Goal: Browse casually

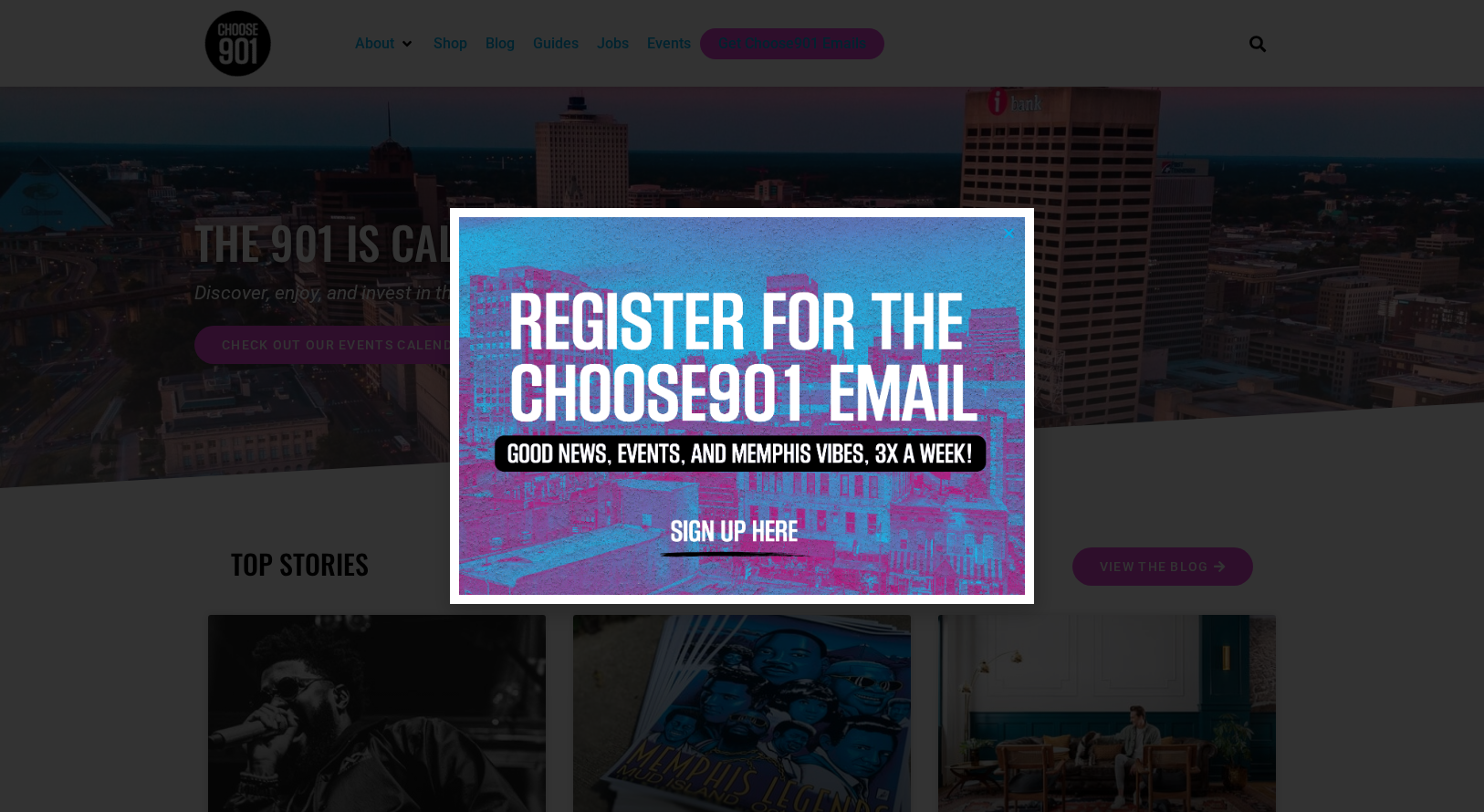
click at [1019, 227] on img at bounding box center [742, 406] width 566 height 377
click at [1013, 228] on icon "Close" at bounding box center [1010, 233] width 13 height 13
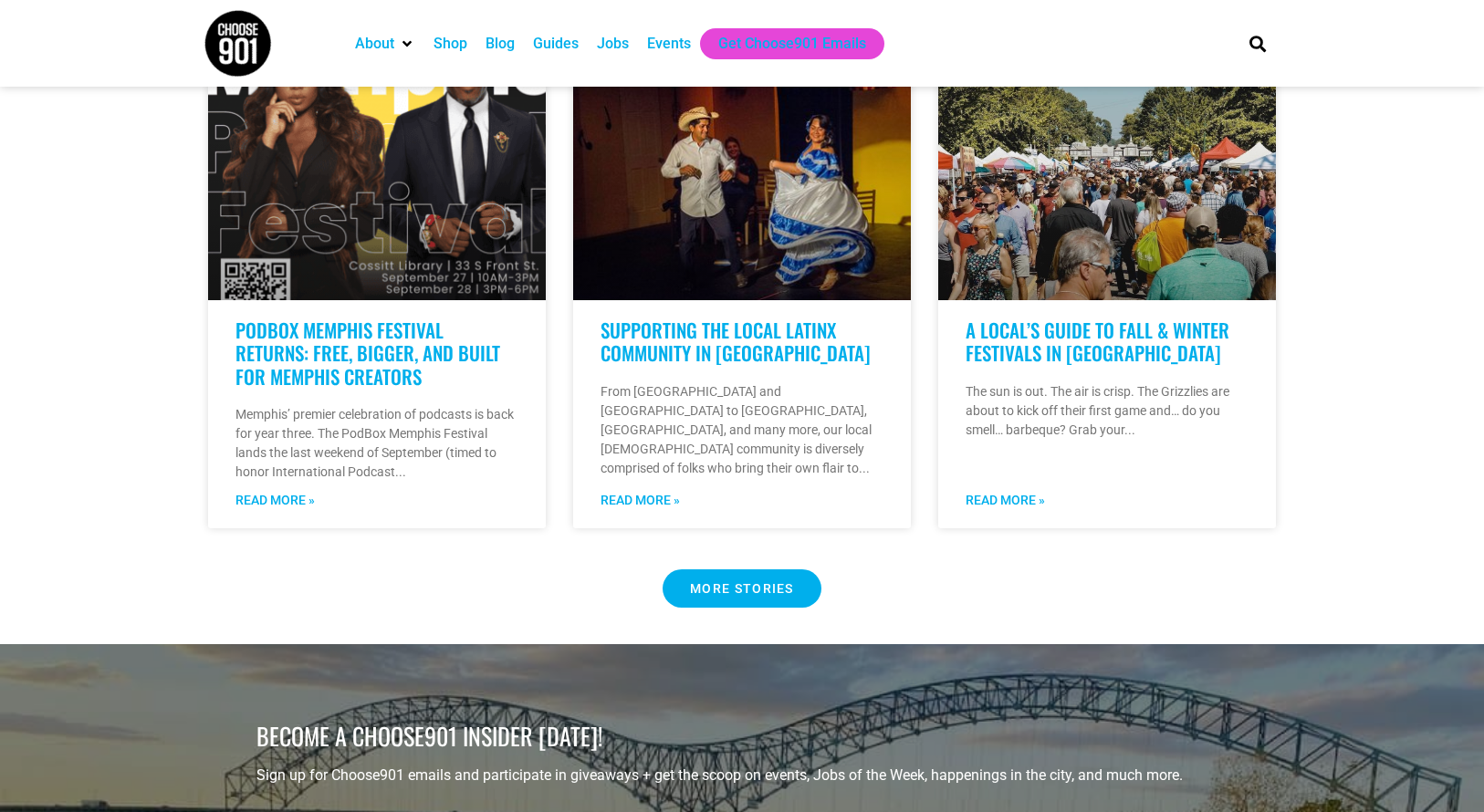
scroll to position [1552, 0]
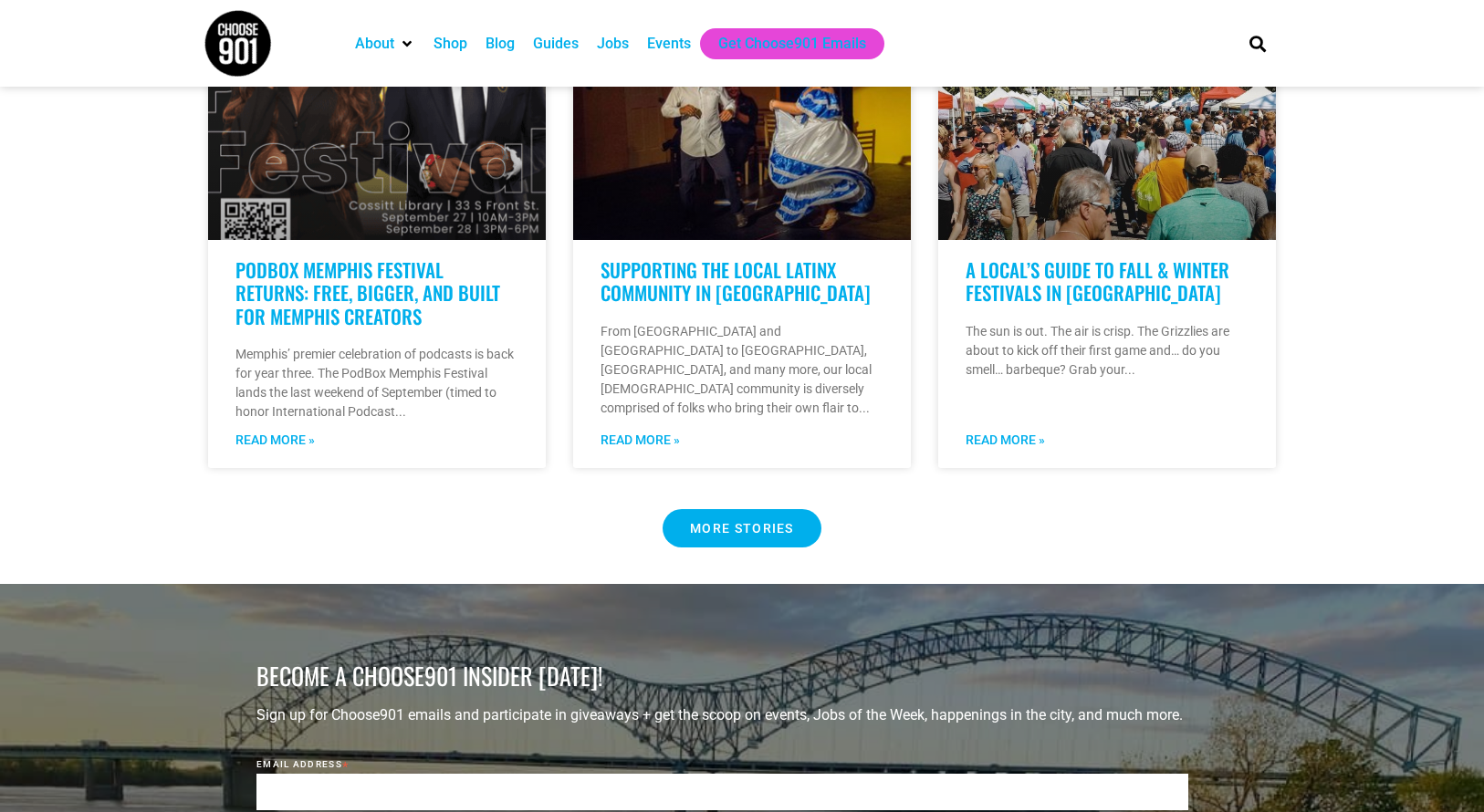
click at [724, 509] on Button "MORE STORIES" at bounding box center [742, 528] width 159 height 38
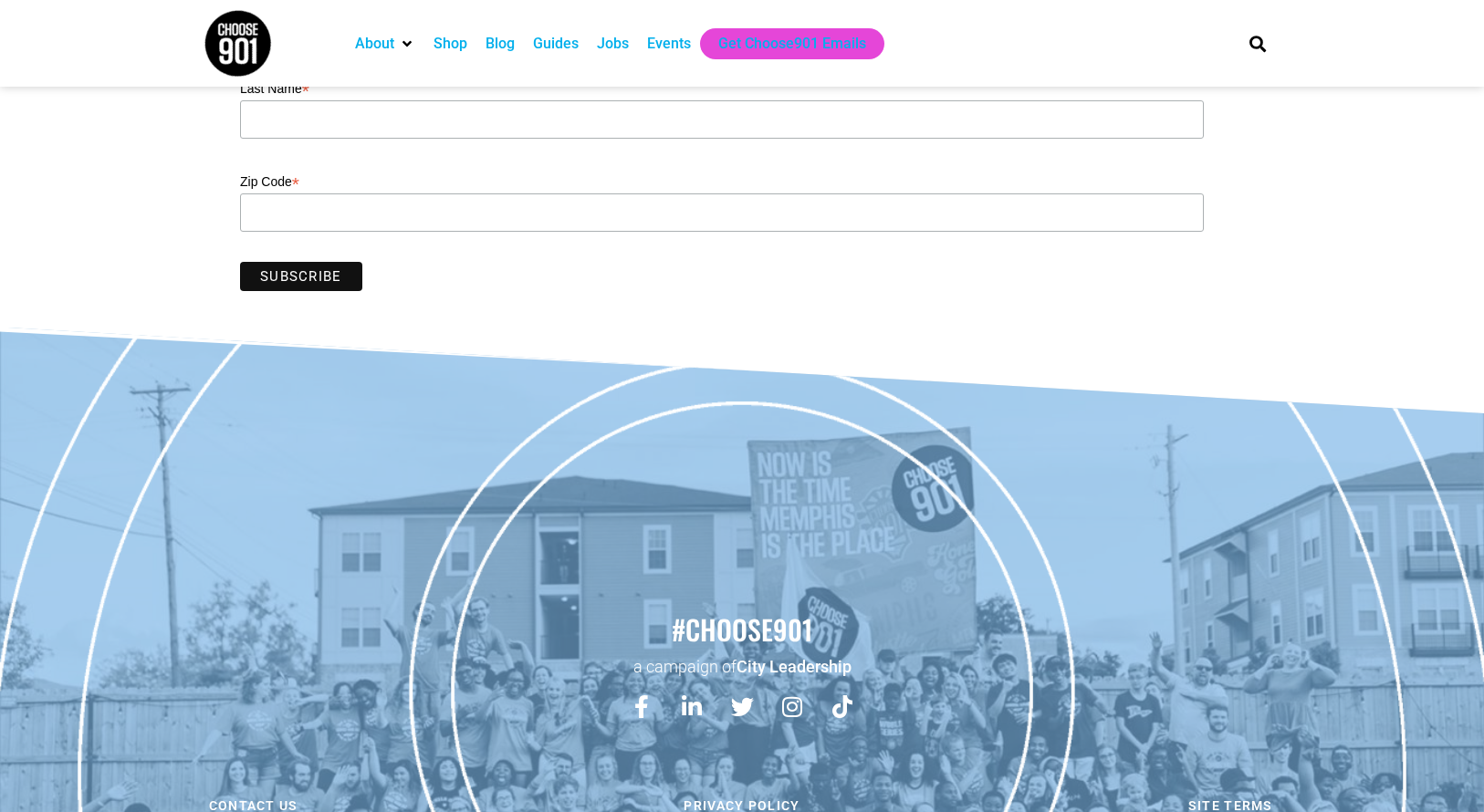
scroll to position [842, 0]
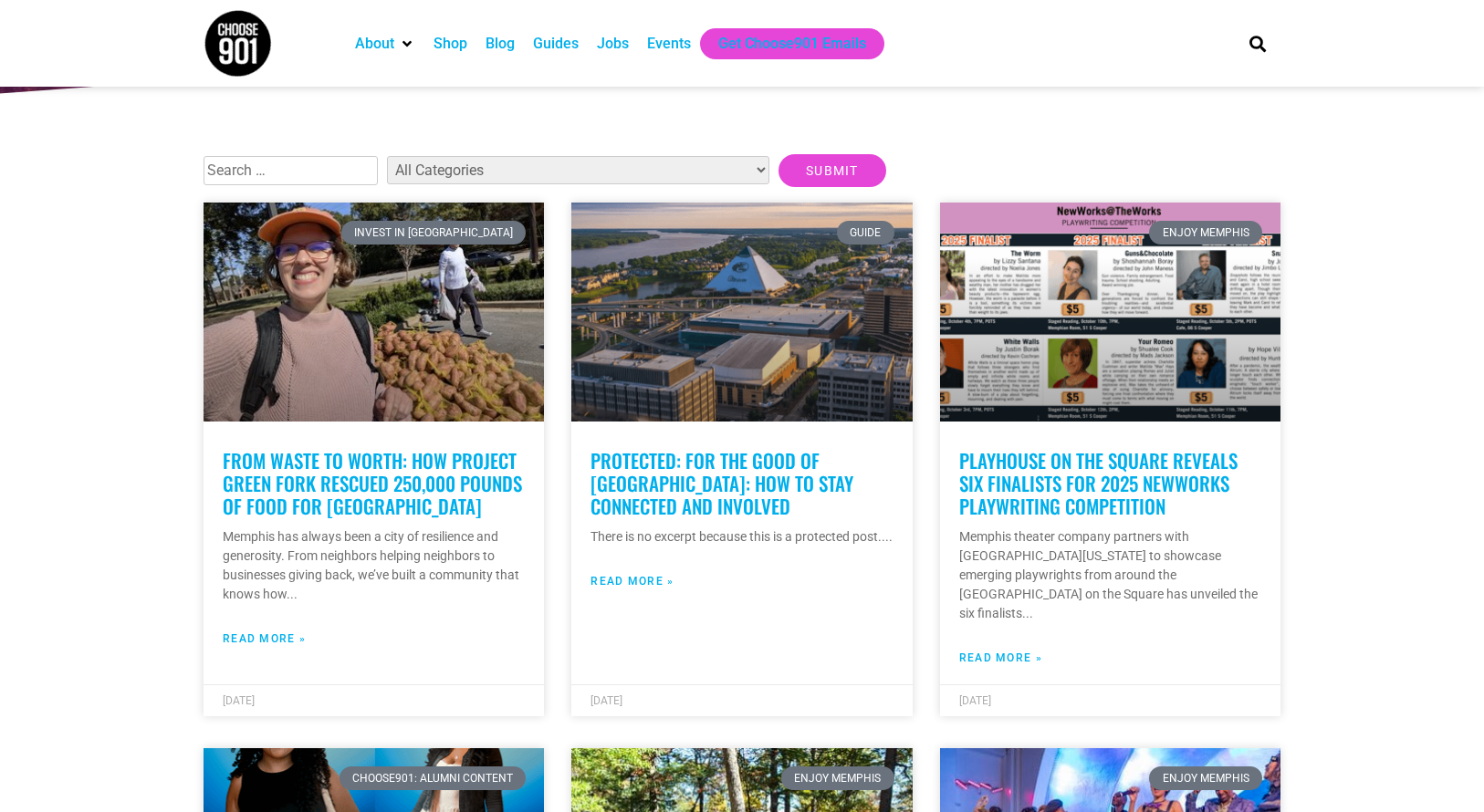
scroll to position [365, 0]
